Goal: Transaction & Acquisition: Book appointment/travel/reservation

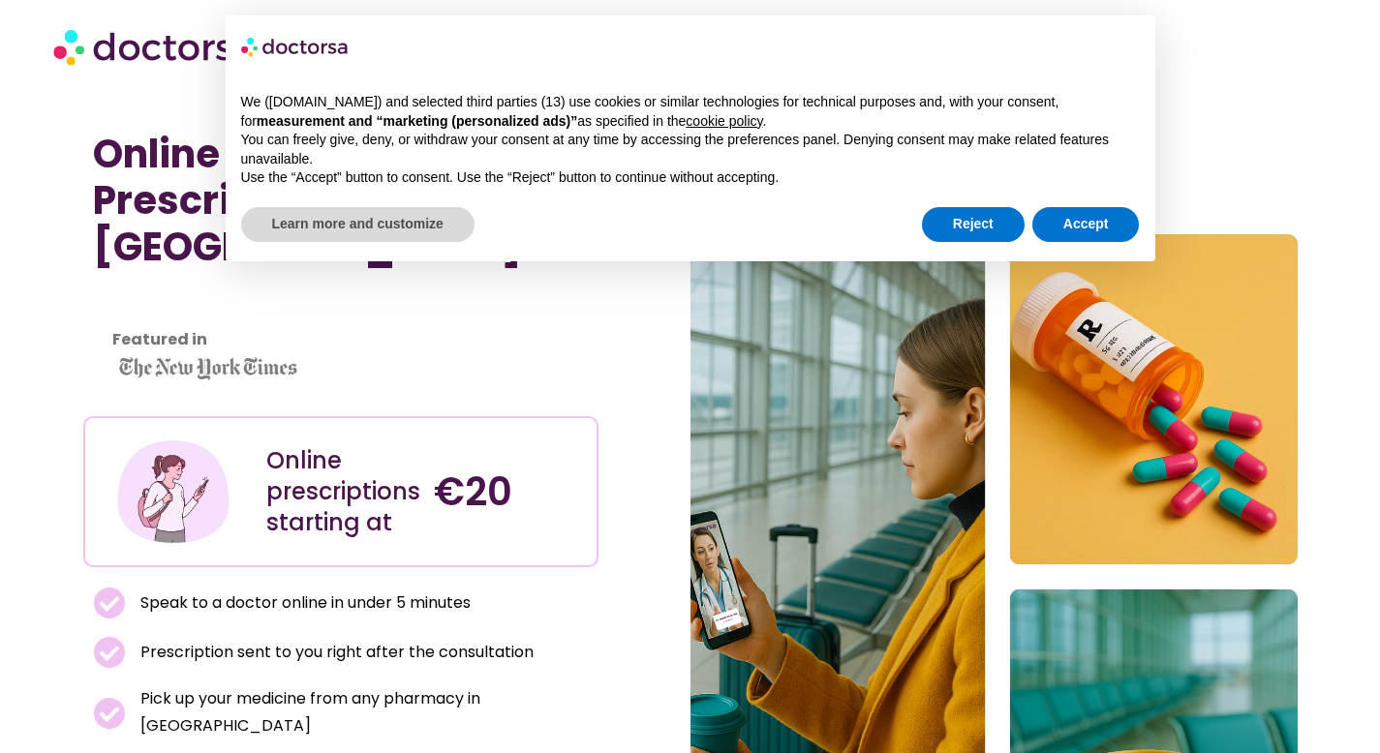
click at [1102, 241] on div "Reject Accept" at bounding box center [1031, 224] width 218 height 43
click at [1118, 210] on button "Accept" at bounding box center [1085, 224] width 107 height 35
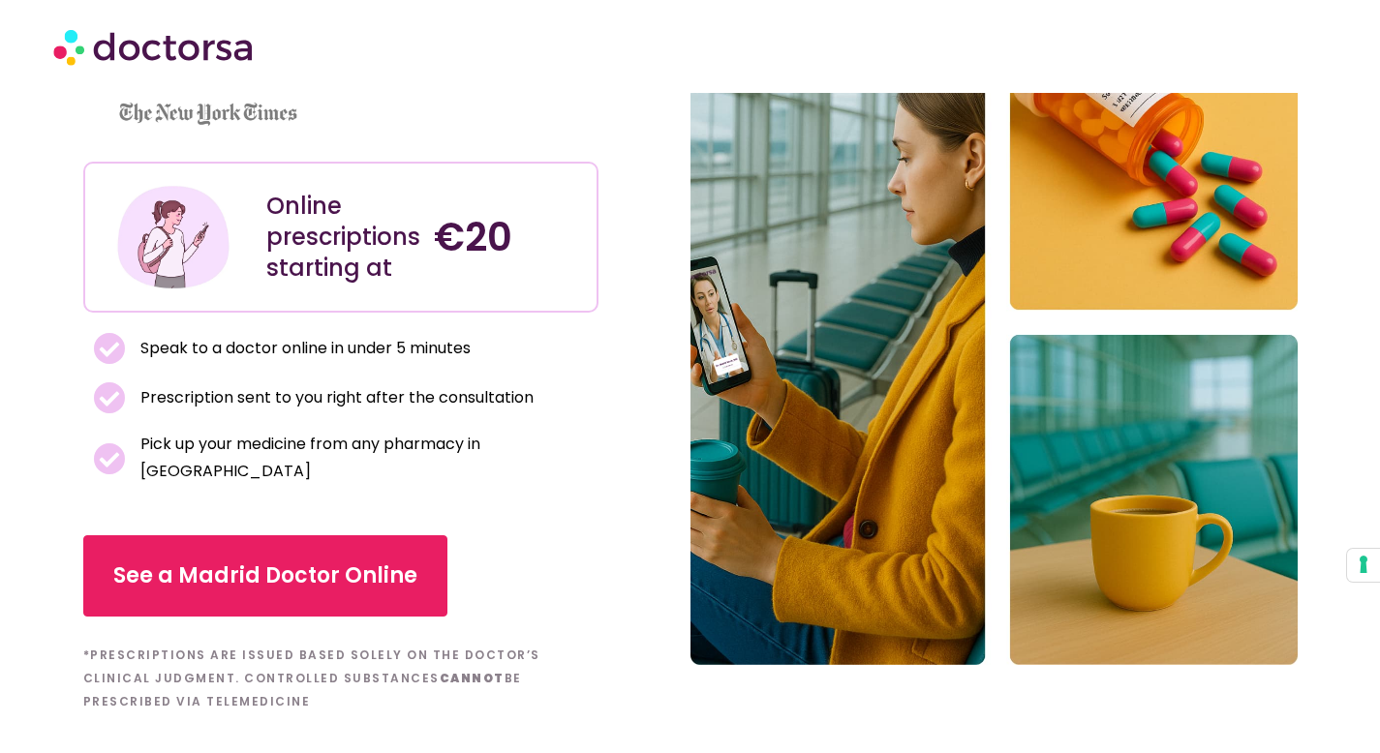
scroll to position [269, 0]
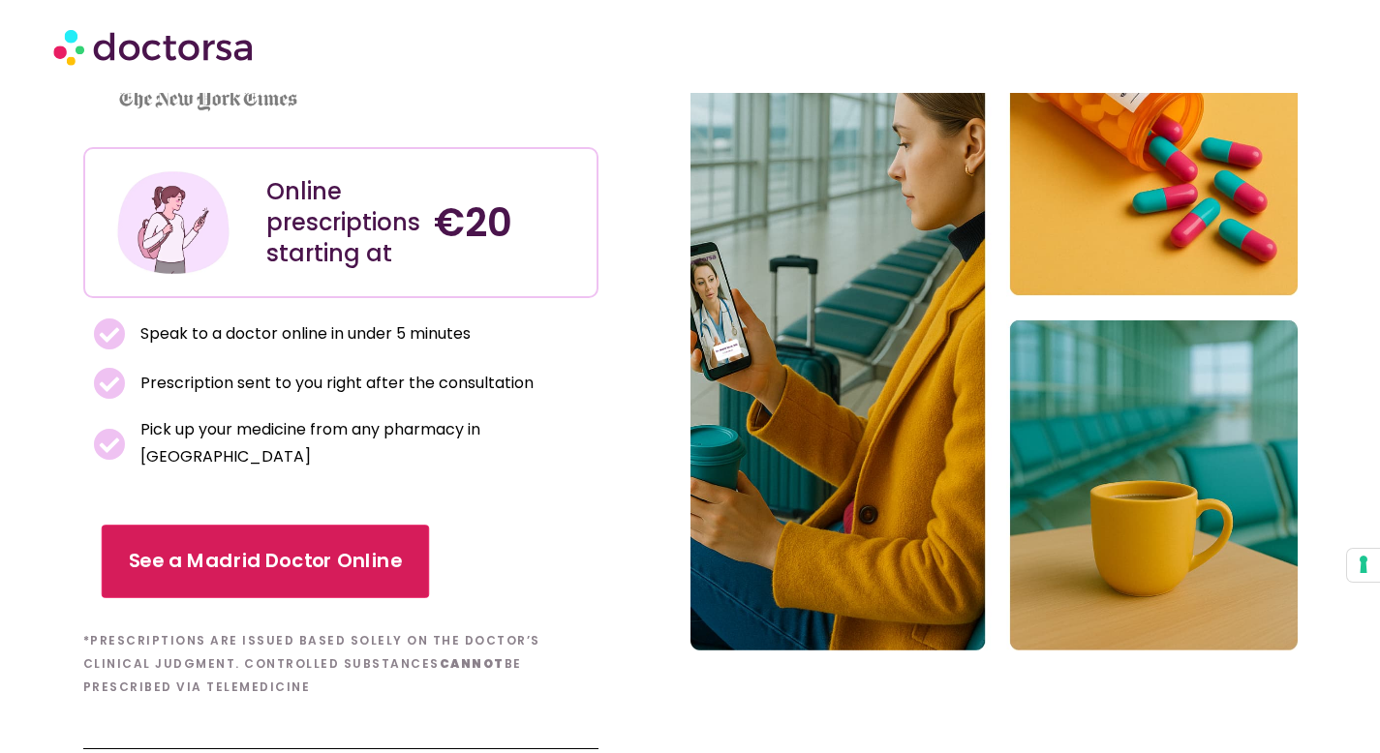
click at [256, 548] on span "See a Madrid Doctor Online" at bounding box center [265, 562] width 274 height 28
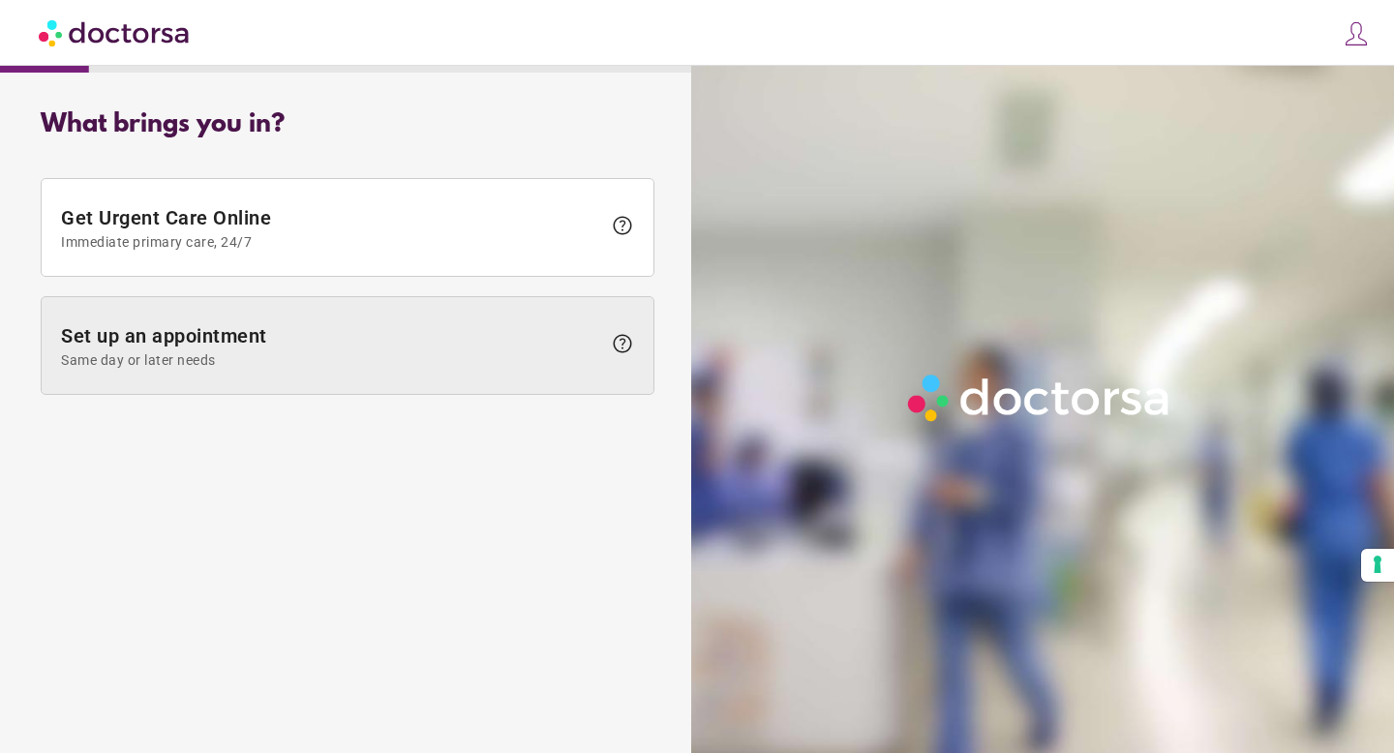
click at [299, 341] on span "Set up an appointment Same day or later needs" at bounding box center [331, 346] width 540 height 44
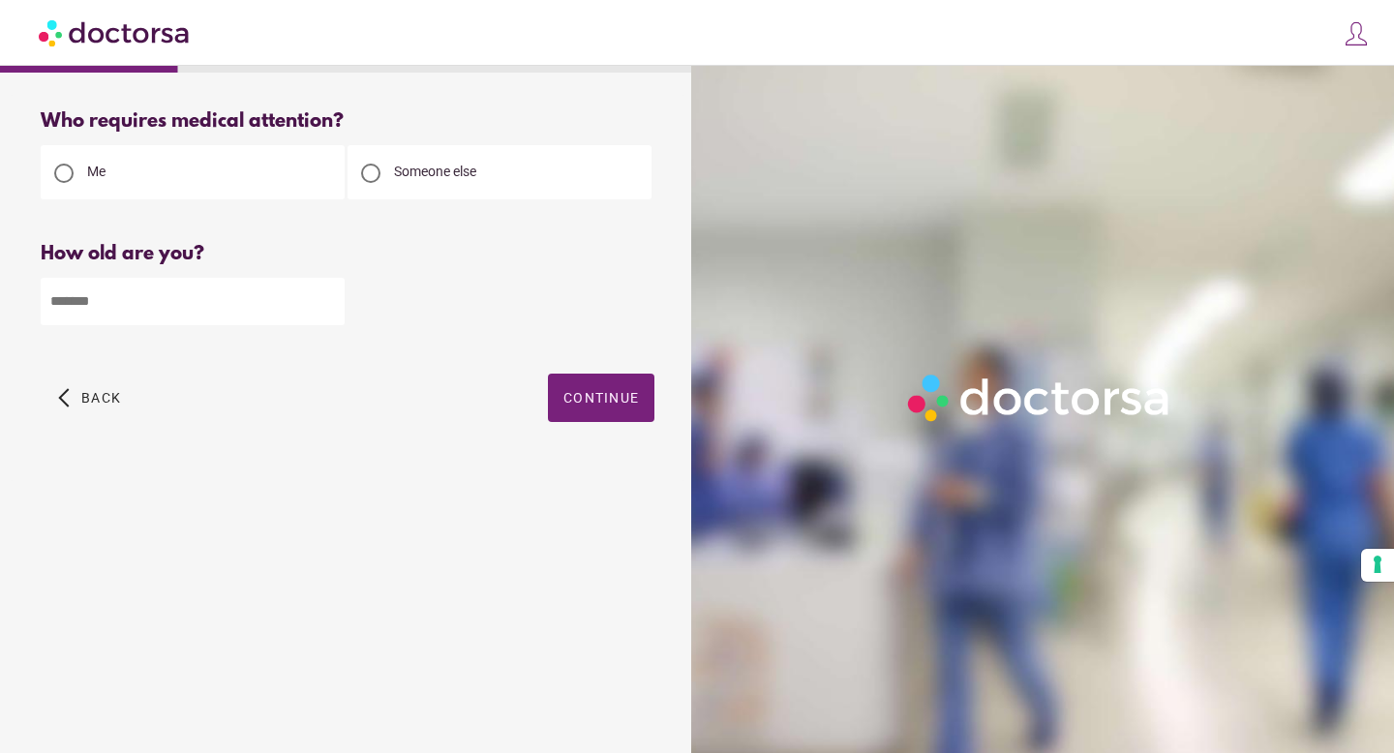
click at [424, 187] on div "Someone else" at bounding box center [500, 172] width 304 height 54
click at [425, 166] on span "Someone else" at bounding box center [435, 171] width 82 height 15
click at [236, 312] on input "number" at bounding box center [193, 301] width 304 height 47
type input "**"
click at [624, 398] on span "Continue" at bounding box center [602, 397] width 76 height 15
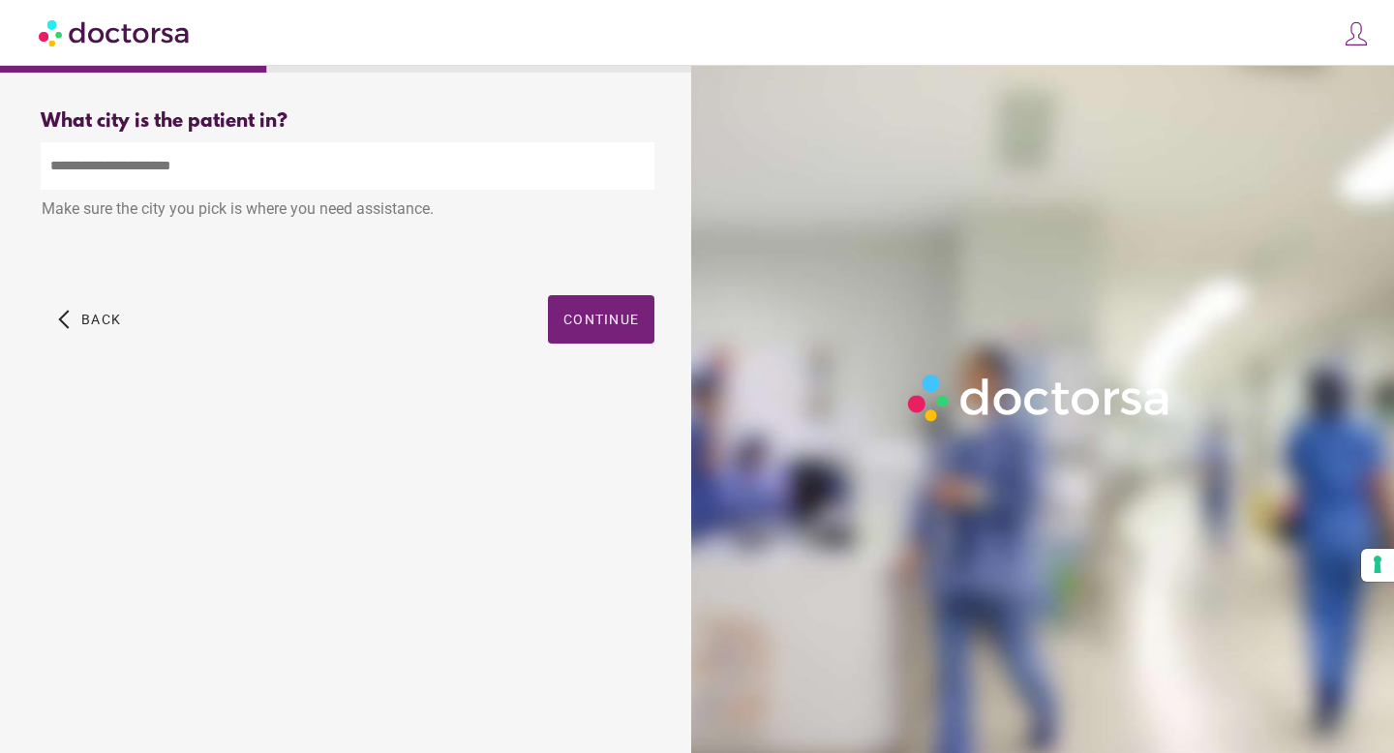
click at [223, 163] on input "text" at bounding box center [348, 165] width 614 height 47
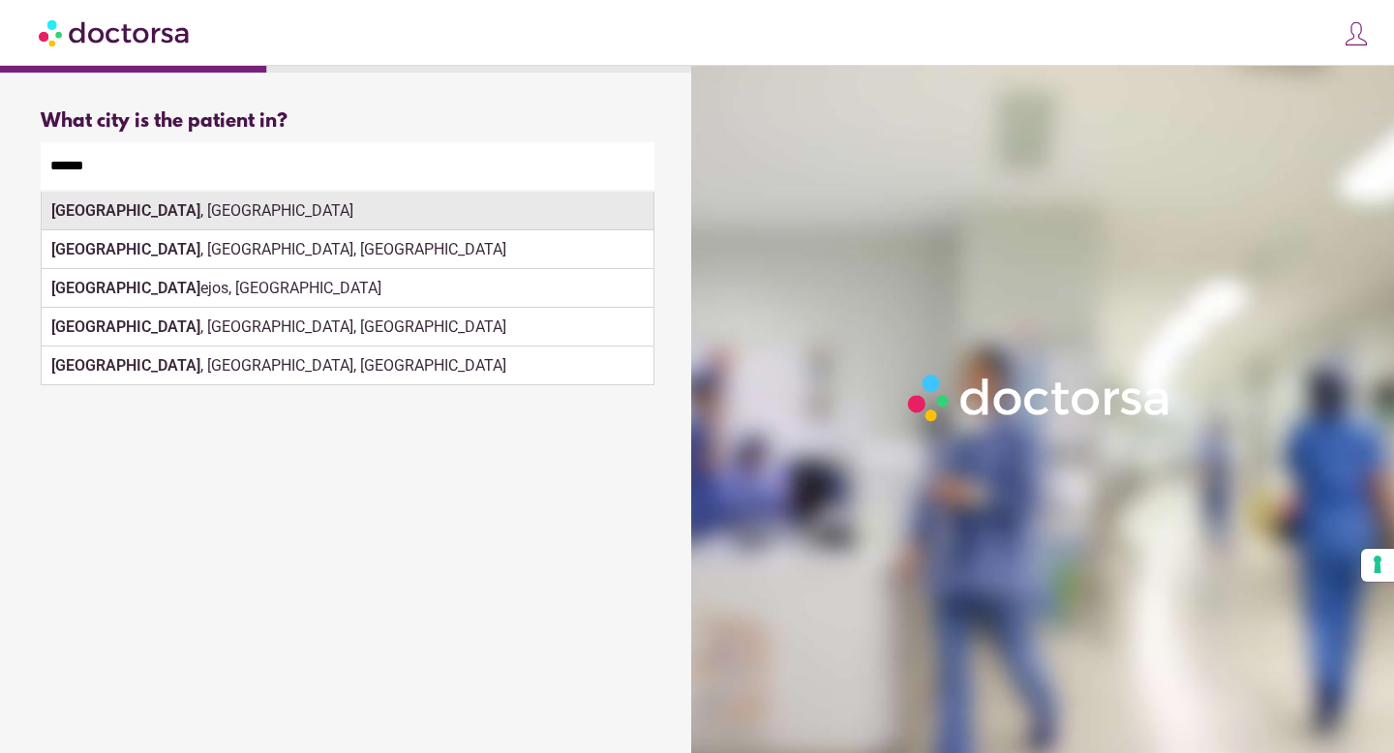
click at [558, 218] on div "Madrid , Spain" at bounding box center [348, 211] width 612 height 39
type input "**********"
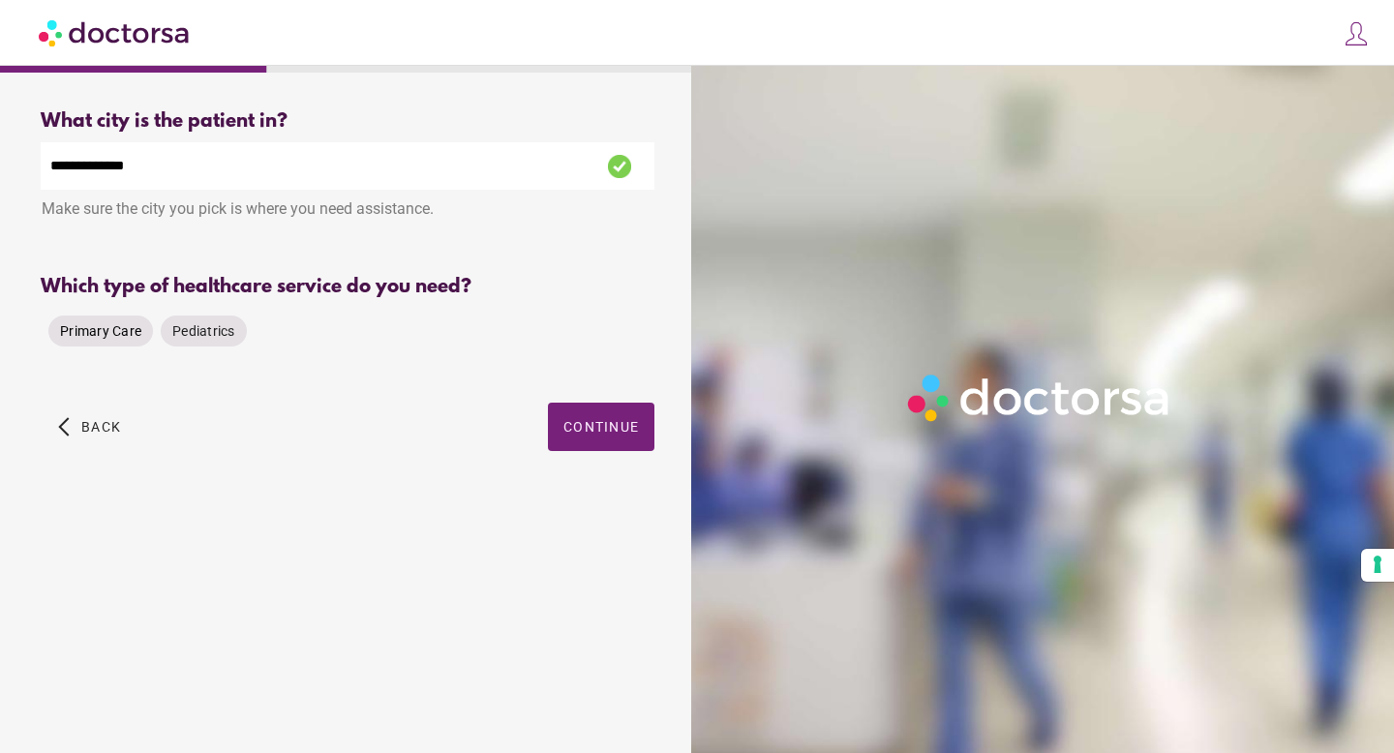
click at [110, 331] on span "Primary Care" at bounding box center [100, 330] width 81 height 15
